Goal: Information Seeking & Learning: Learn about a topic

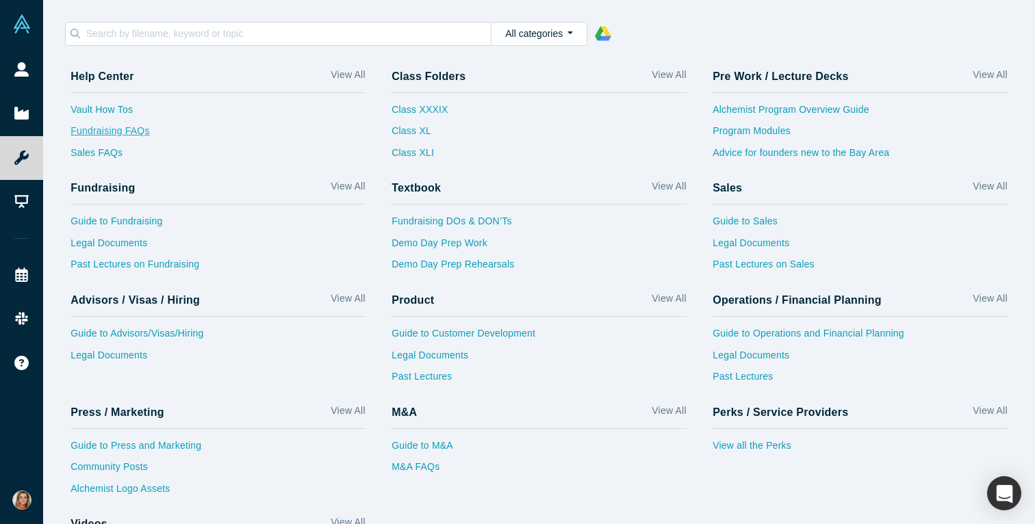
click at [115, 133] on link "Fundraising FAQs" at bounding box center [217, 135] width 295 height 22
click at [135, 222] on link "Guide to Fundraising" at bounding box center [217, 225] width 295 height 22
